Goal: Information Seeking & Learning: Learn about a topic

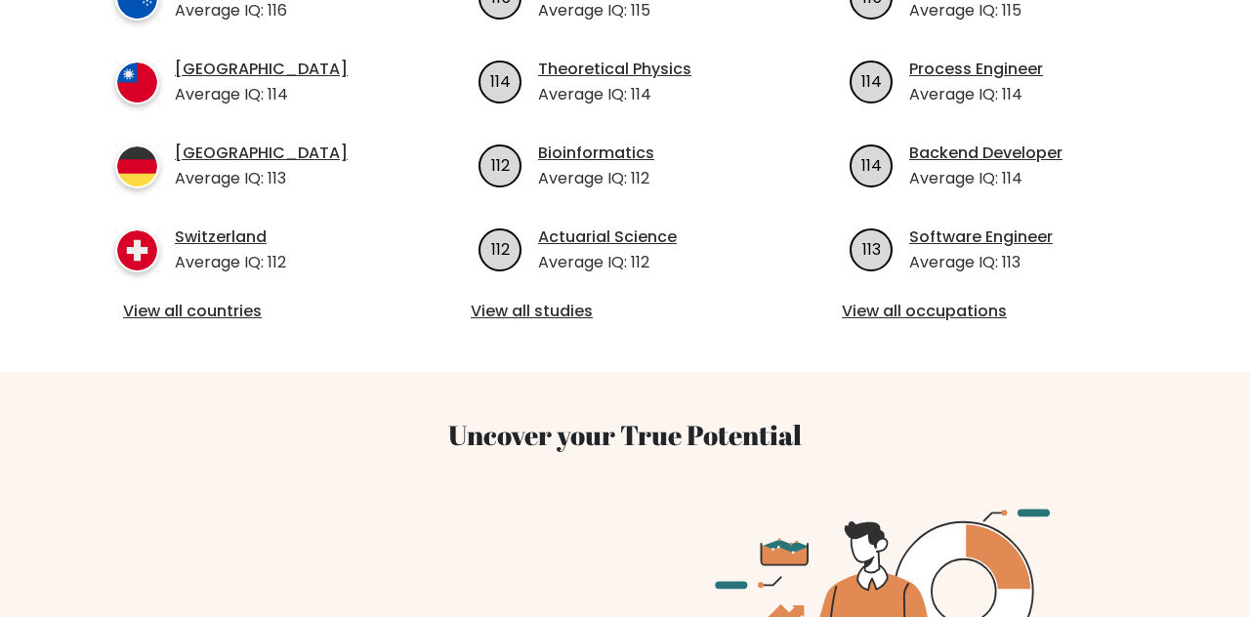
scroll to position [925, 0]
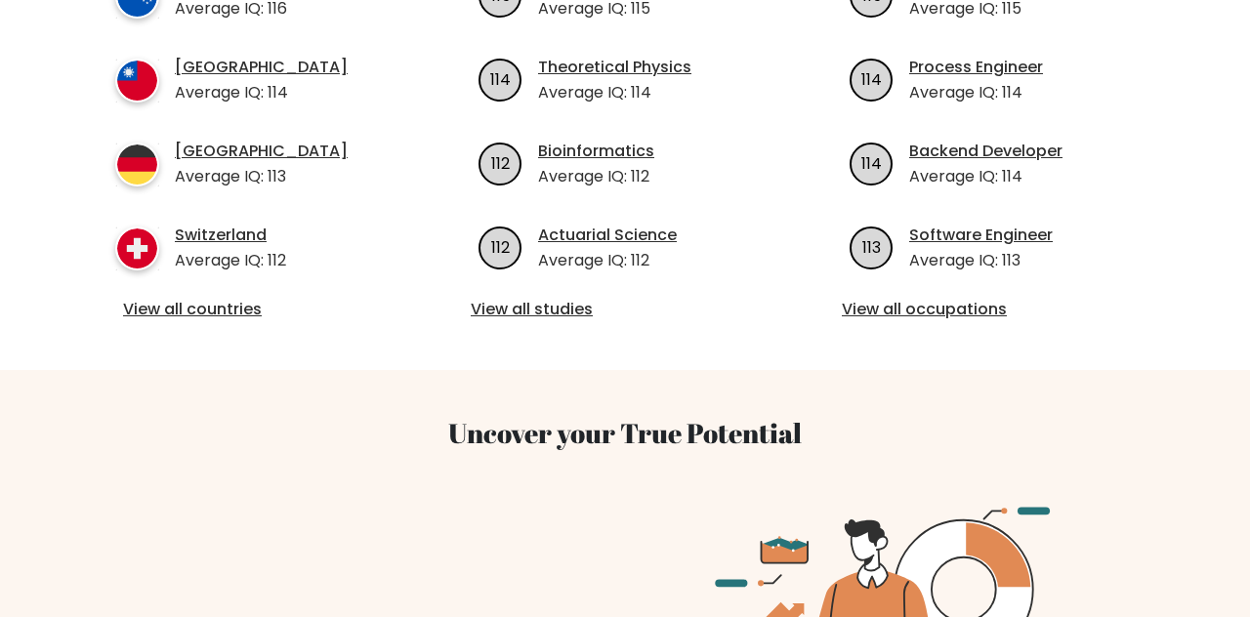
click at [168, 298] on link "View all countries" at bounding box center [254, 309] width 262 height 23
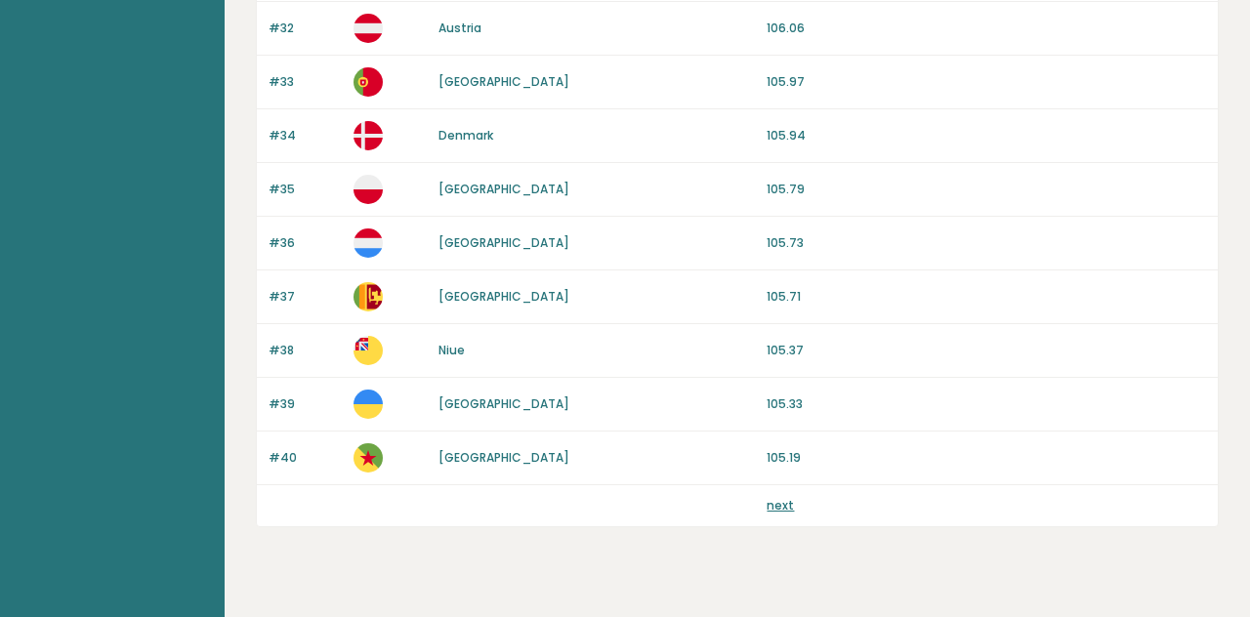
scroll to position [1928, 0]
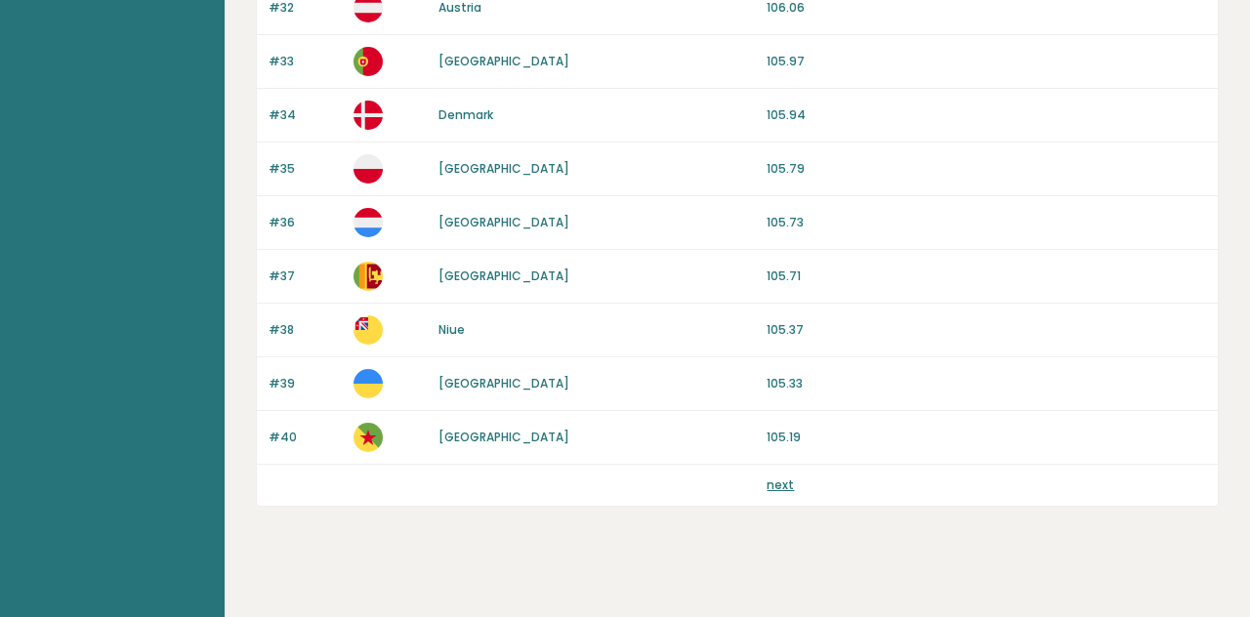
click at [783, 477] on link "next" at bounding box center [780, 485] width 27 height 17
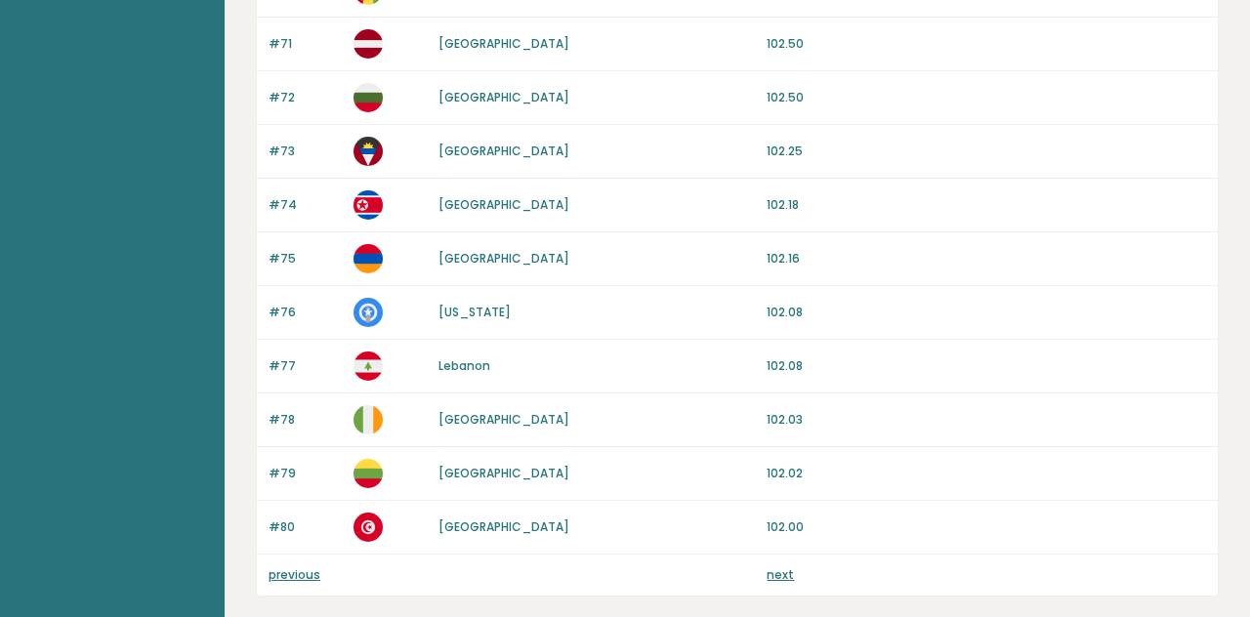
scroll to position [1928, 0]
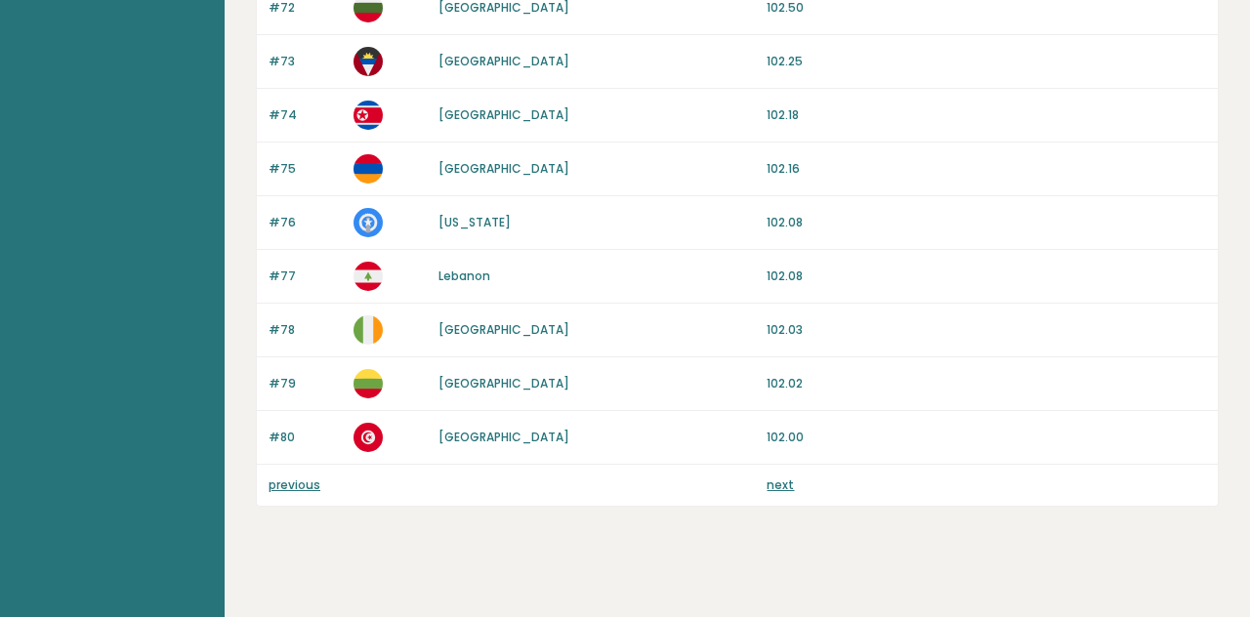
click at [772, 477] on link "next" at bounding box center [780, 485] width 27 height 17
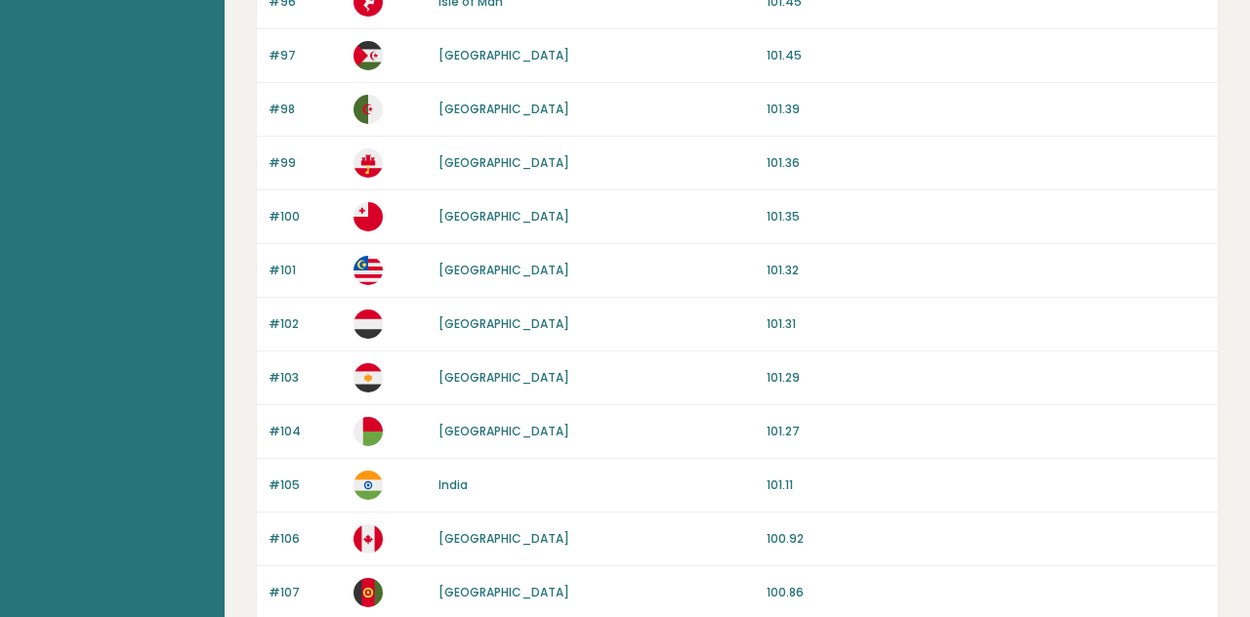
scroll to position [1078, 0]
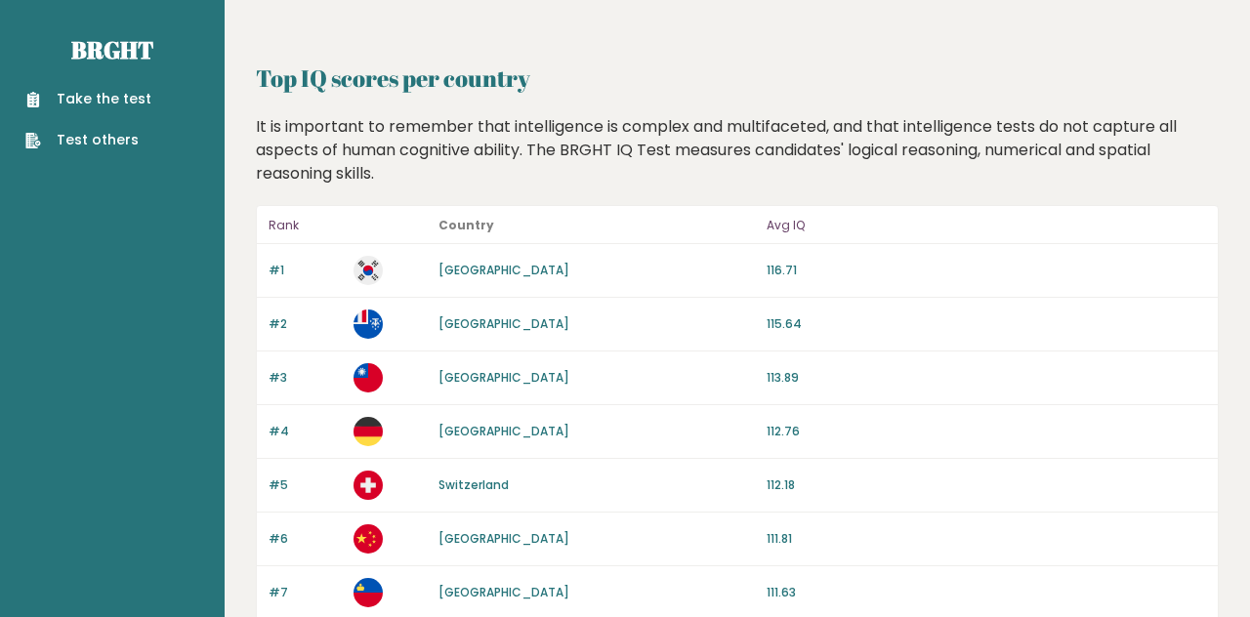
scroll to position [1928, 0]
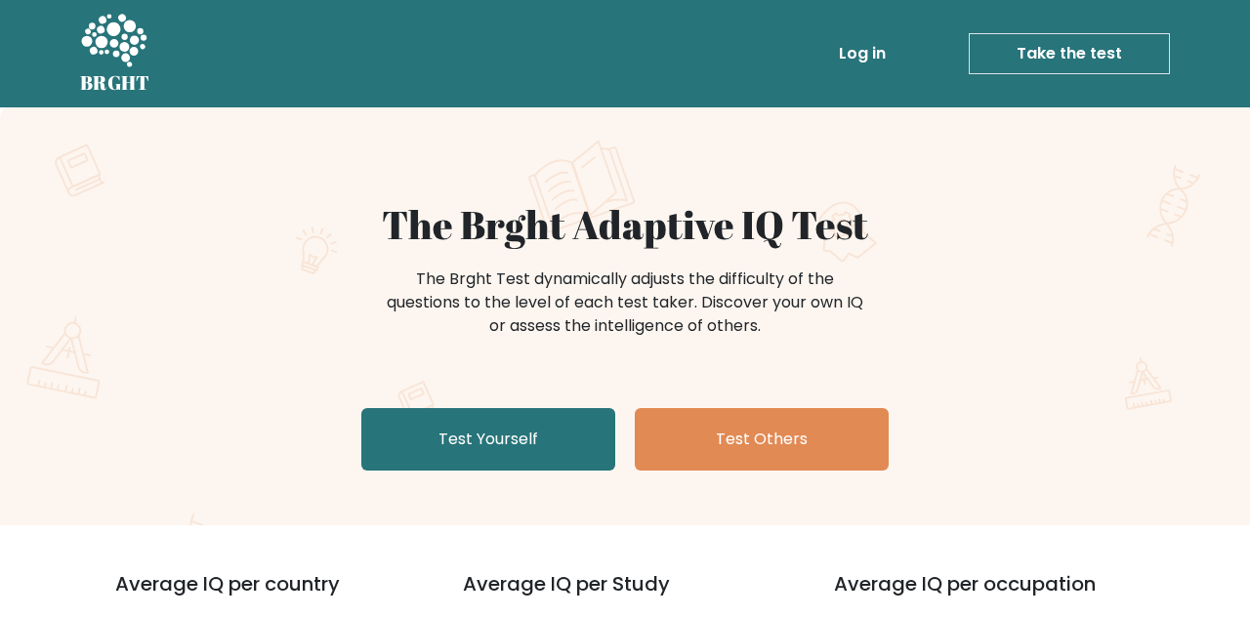
click at [404, 447] on link "Test Yourself" at bounding box center [488, 439] width 254 height 63
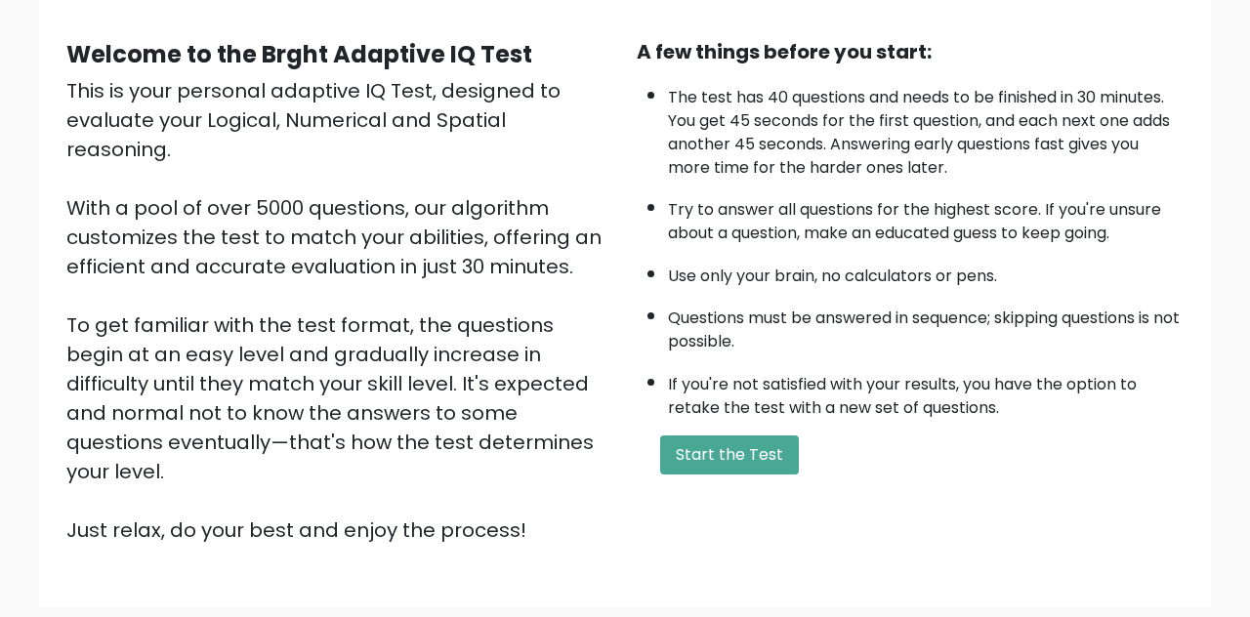
scroll to position [171, 0]
